Goal: Task Accomplishment & Management: Use online tool/utility

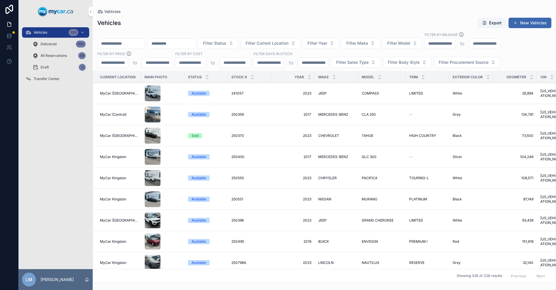
drag, startPoint x: 56, startPoint y: 46, endPoint x: 59, endPoint y: 44, distance: 3.8
click at [56, 46] on span "Delivered" at bounding box center [49, 44] width 16 height 5
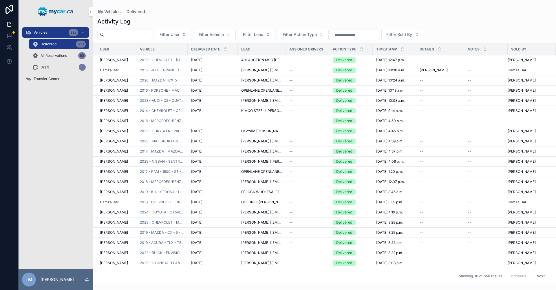
click at [379, 33] on input "scrollable content" at bounding box center [354, 35] width 47 height 8
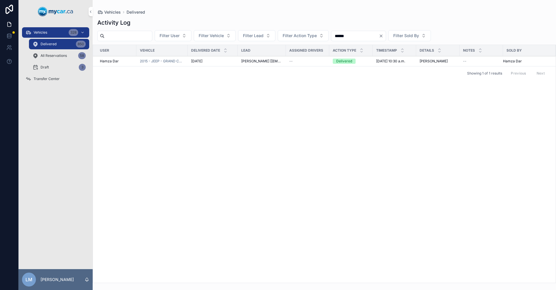
type input "******"
click at [108, 62] on span "Hamza Dar" at bounding box center [109, 61] width 19 height 5
click at [163, 62] on span "2015 - JEEP - GRAND CHEROKEE - OVERLAND - 250803" at bounding box center [162, 61] width 44 height 5
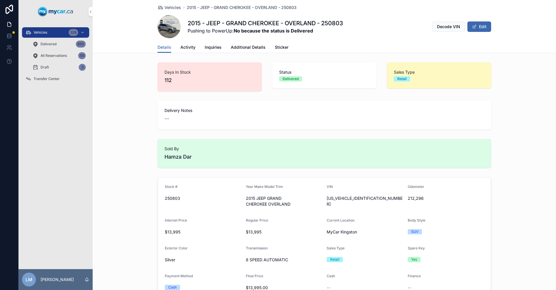
click at [189, 48] on span "Activity" at bounding box center [187, 47] width 15 height 6
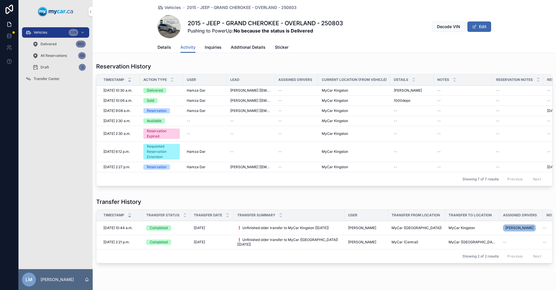
click at [42, 77] on span "Transfer Center" at bounding box center [47, 78] width 26 height 5
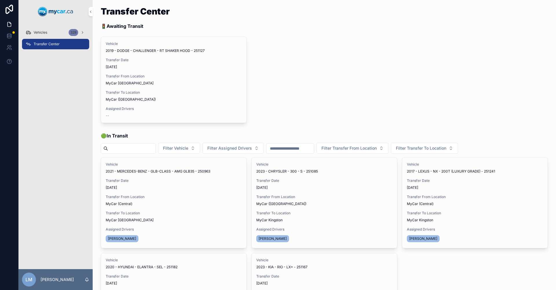
click at [0, 0] on button "Transfer Done" at bounding box center [0, 0] width 0 height 0
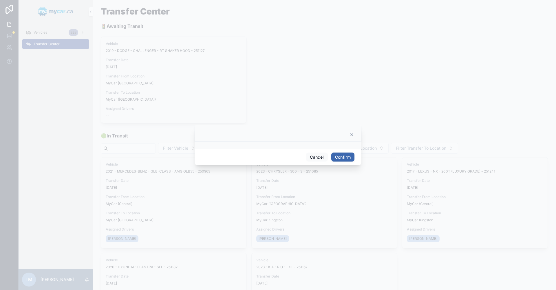
click at [348, 161] on button "Confirm" at bounding box center [342, 156] width 23 height 9
